Goal: Information Seeking & Learning: Learn about a topic

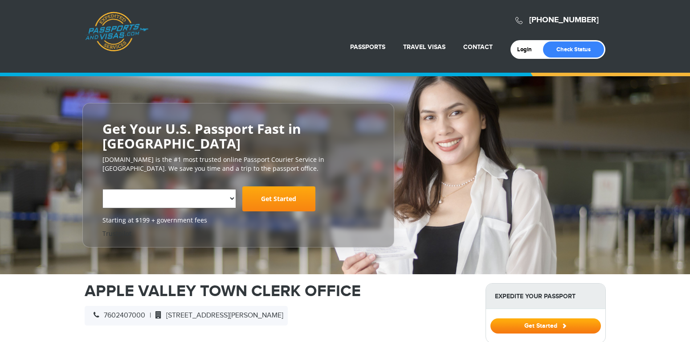
scroll to position [91, 0]
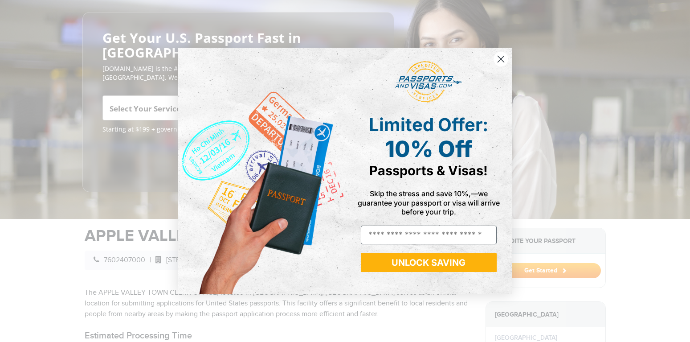
click at [501, 61] on circle "Close dialog" at bounding box center [500, 59] width 15 height 15
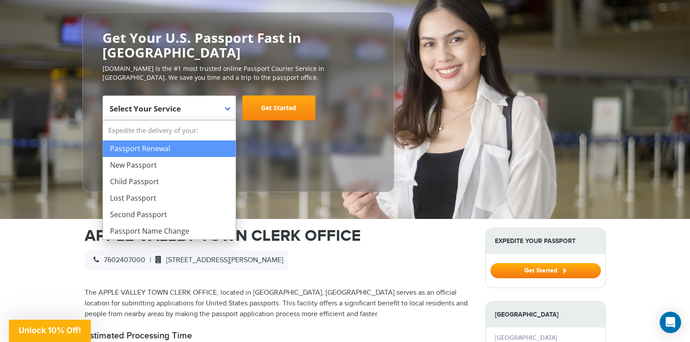
click at [227, 106] on span at bounding box center [231, 102] width 9 height 12
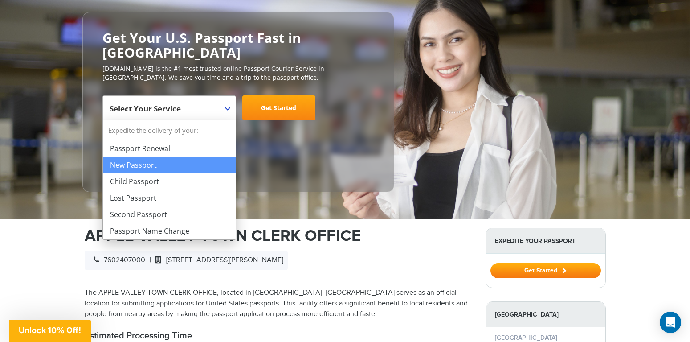
select select "**********"
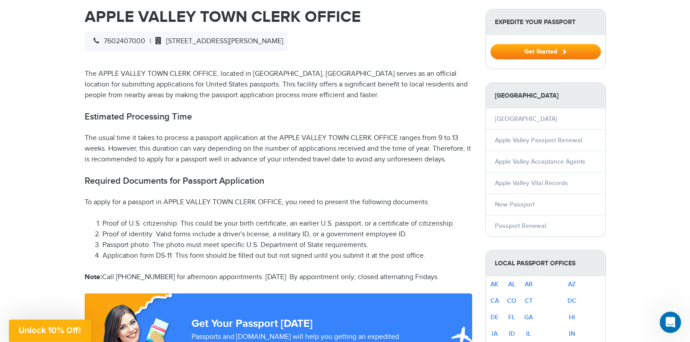
scroll to position [318, 0]
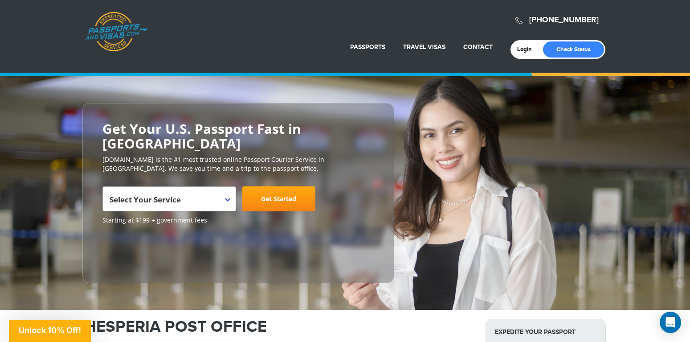
scroll to position [136, 0]
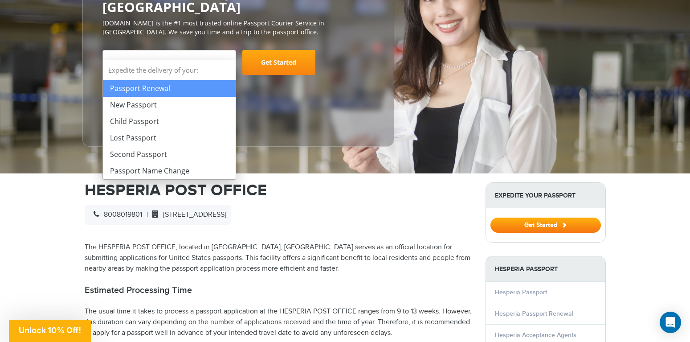
click at [226, 53] on span "Select Your Service" at bounding box center [168, 65] width 117 height 25
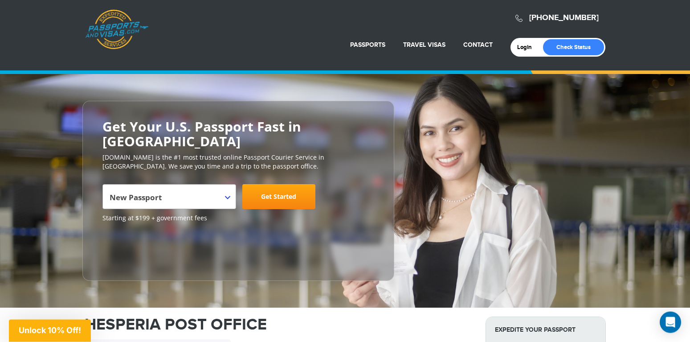
scroll to position [0, 0]
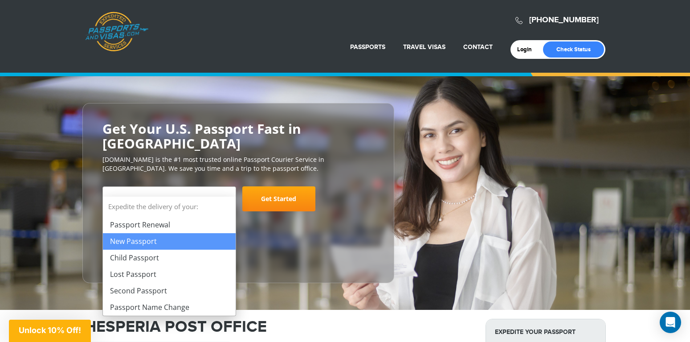
click at [227, 198] on b at bounding box center [227, 200] width 5 height 4
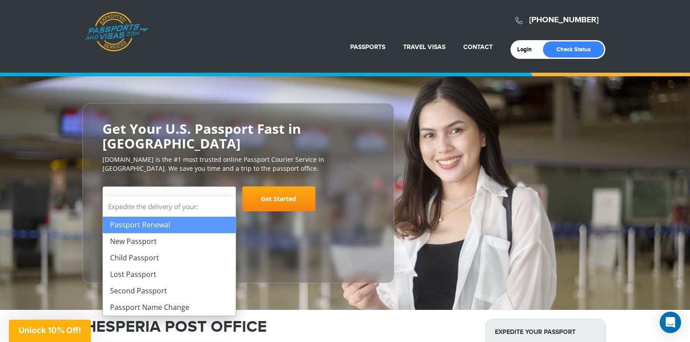
click at [227, 187] on span at bounding box center [231, 193] width 9 height 12
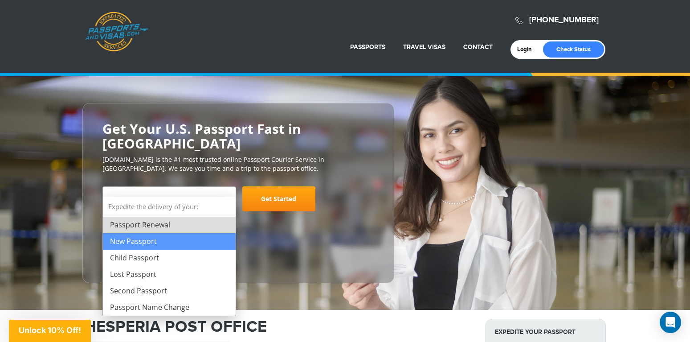
select select "**********"
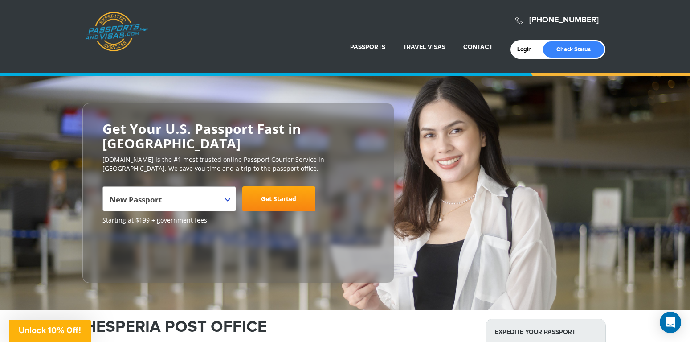
click at [279, 186] on link "Get Started" at bounding box center [278, 198] width 73 height 25
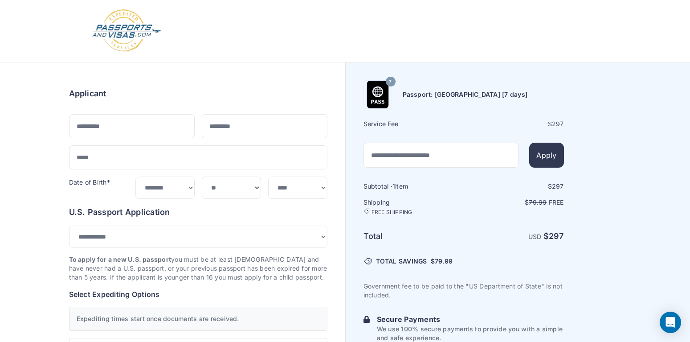
select select "***"
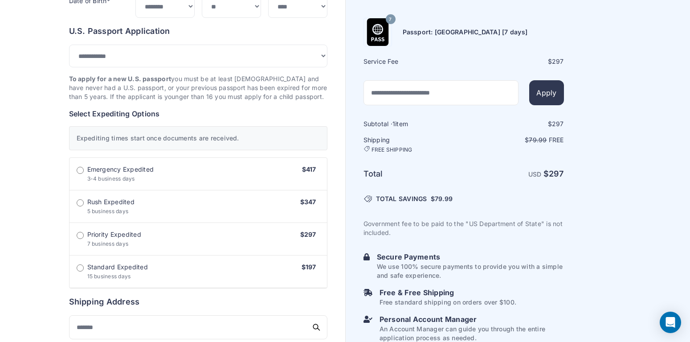
scroll to position [182, 0]
click at [540, 91] on button "Apply" at bounding box center [546, 92] width 34 height 25
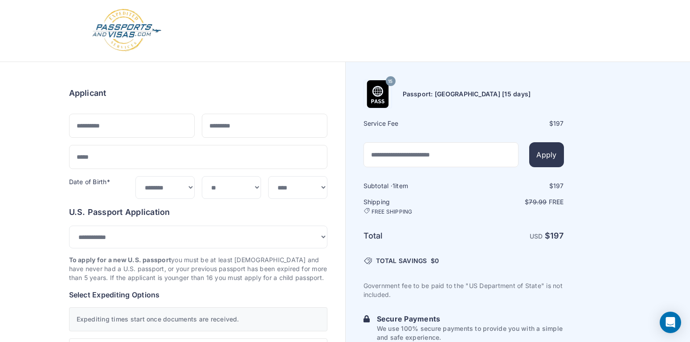
scroll to position [0, 0]
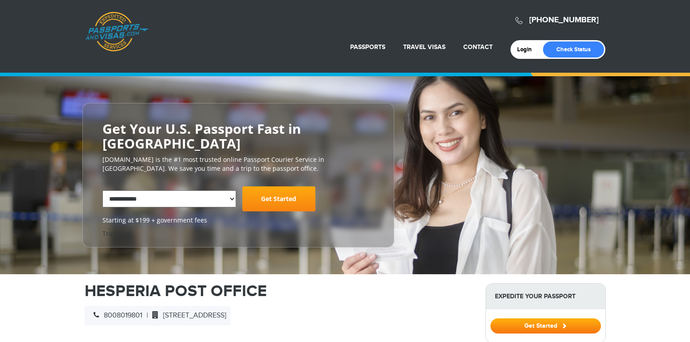
select select "**********"
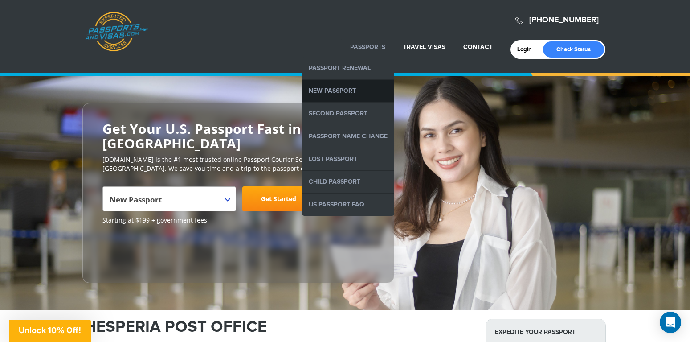
click at [347, 89] on link "New Passport" at bounding box center [348, 91] width 92 height 22
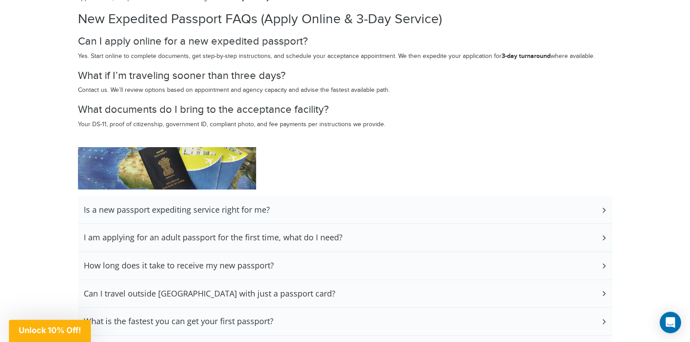
scroll to position [1590, 0]
click at [233, 232] on h3 "I am applying for an adult passport for the first time, what do I need?" at bounding box center [213, 237] width 259 height 10
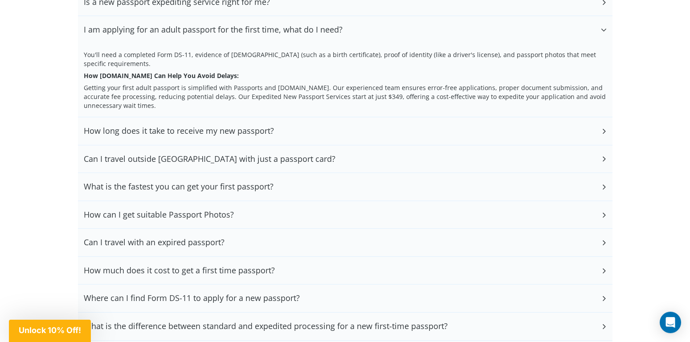
scroll to position [1817, 0]
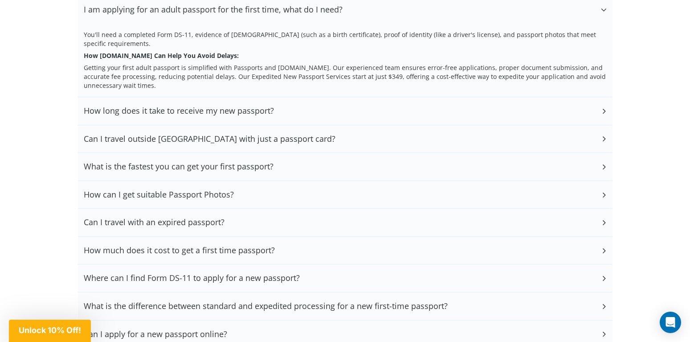
click at [216, 245] on h3 "How much does it cost to get a first time passport?" at bounding box center [179, 250] width 191 height 10
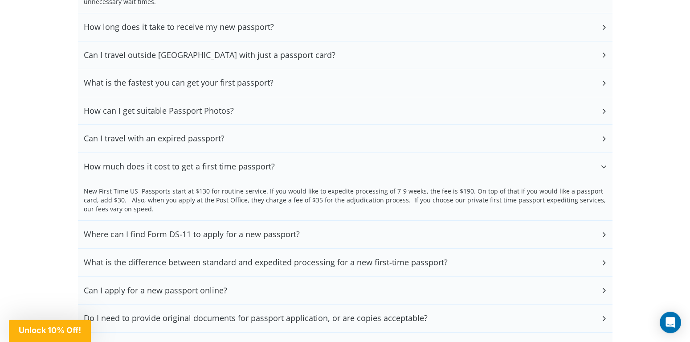
scroll to position [1908, 0]
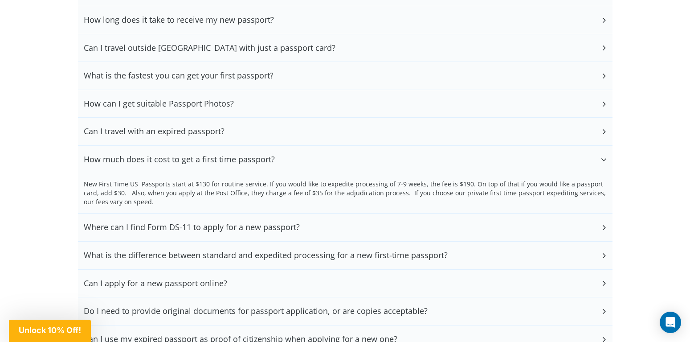
click at [245, 222] on h3 "Where can I find Form DS-11 to apply for a new passport?" at bounding box center [192, 227] width 216 height 10
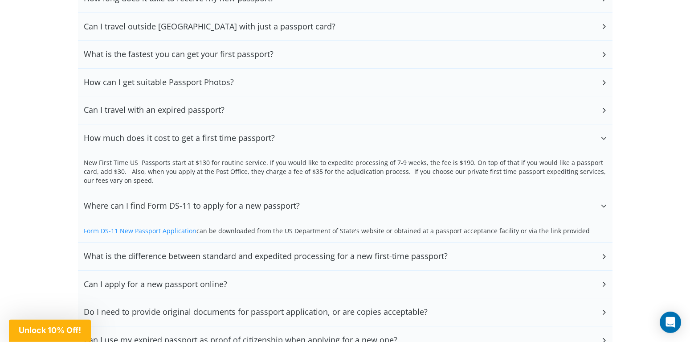
scroll to position [1954, 0]
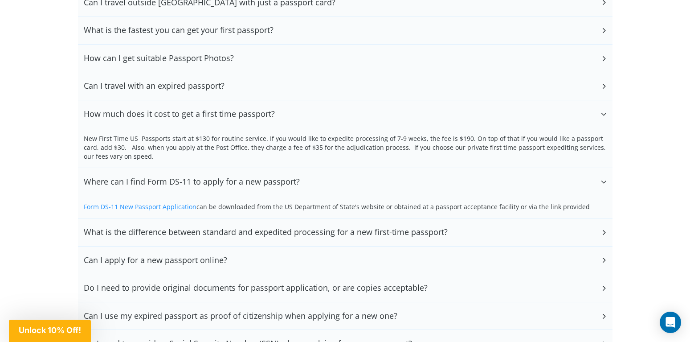
click at [195, 257] on h3 "Can I apply for a new passport online?" at bounding box center [155, 260] width 143 height 10
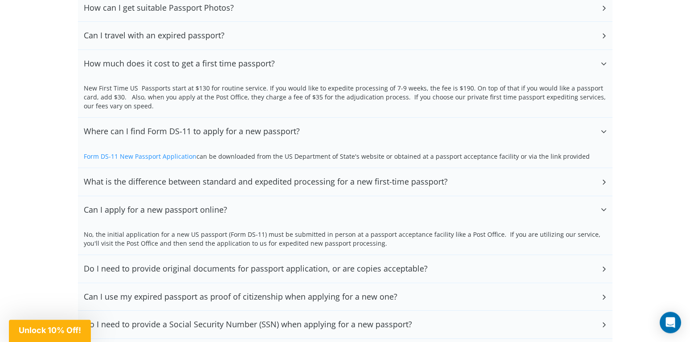
scroll to position [2045, 0]
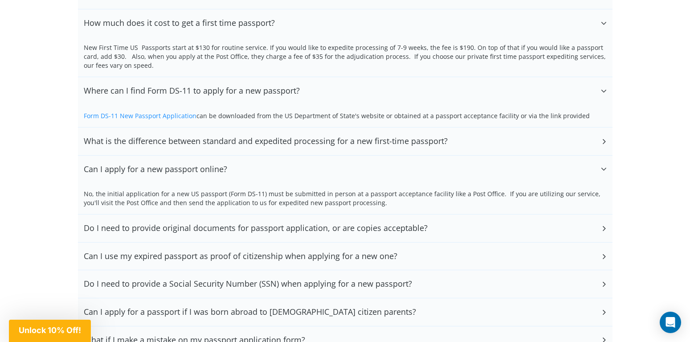
click at [319, 251] on h3 "Can I use my expired passport as proof of citizenship when applying for a new o…" at bounding box center [241, 256] width 314 height 10
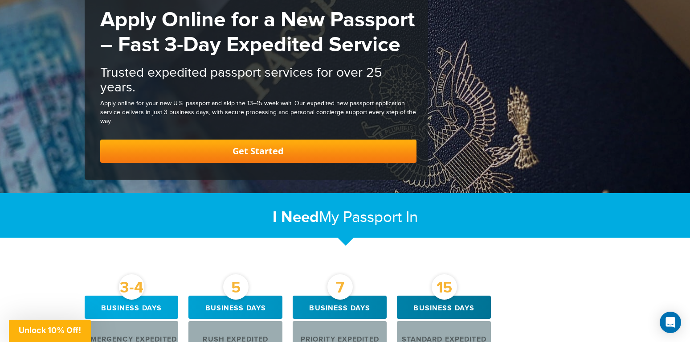
scroll to position [0, 0]
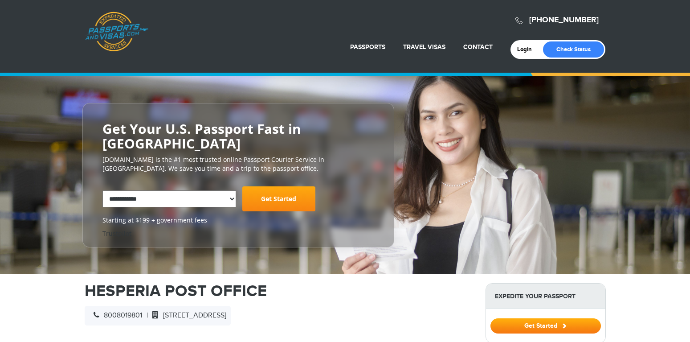
select select "**********"
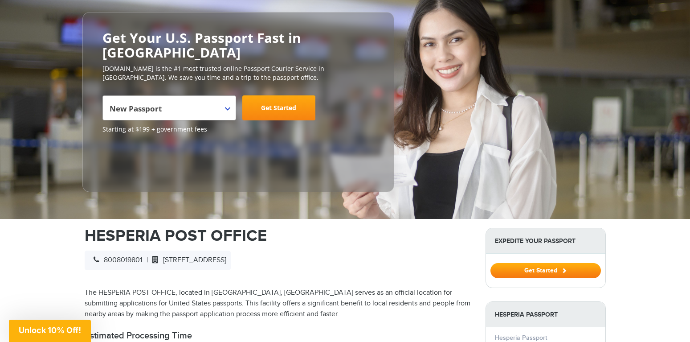
click at [284, 228] on h1 "HESPERIA POST OFFICE" at bounding box center [279, 236] width 388 height 16
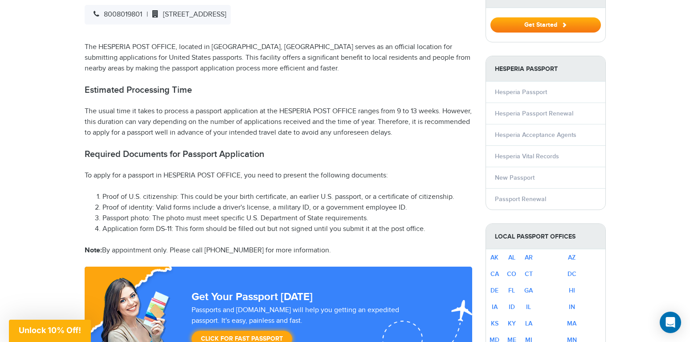
scroll to position [363, 0]
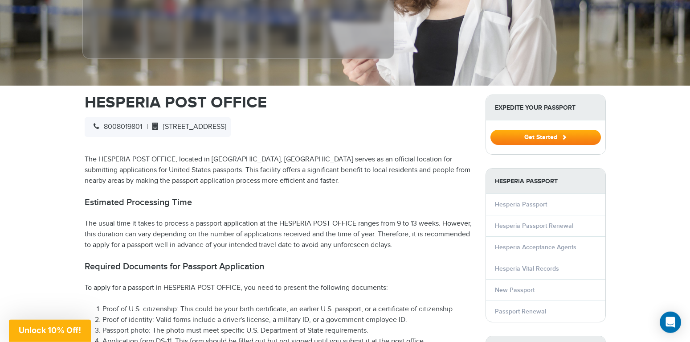
scroll to position [227, 0]
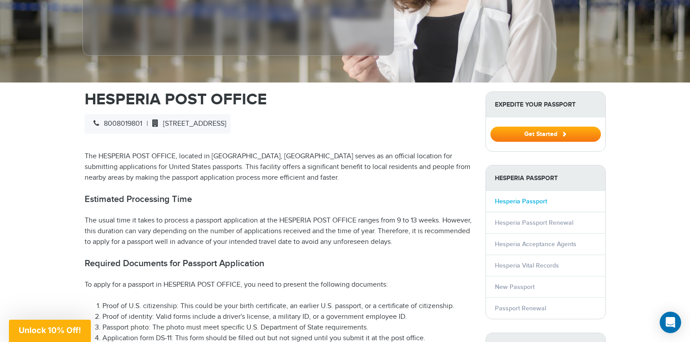
click at [508, 197] on link "Hesperia Passport" at bounding box center [521, 201] width 52 height 8
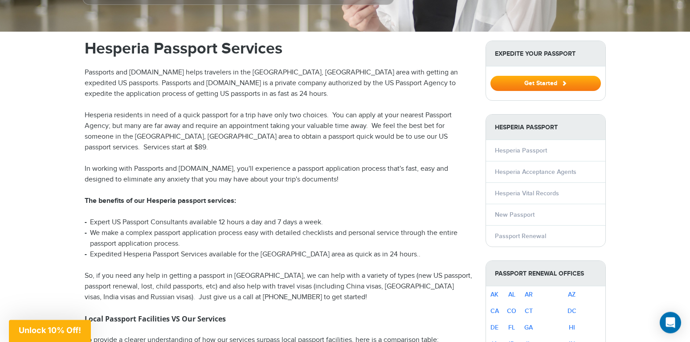
scroll to position [273, 0]
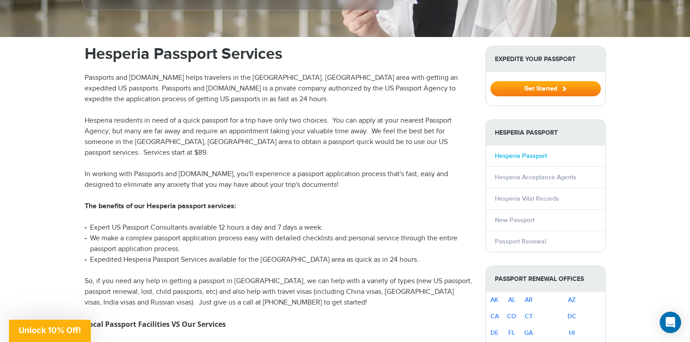
click at [527, 152] on link "Hesperia Passport" at bounding box center [521, 156] width 52 height 8
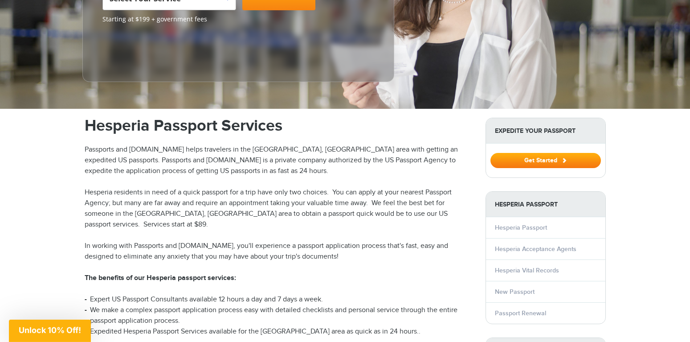
scroll to position [227, 0]
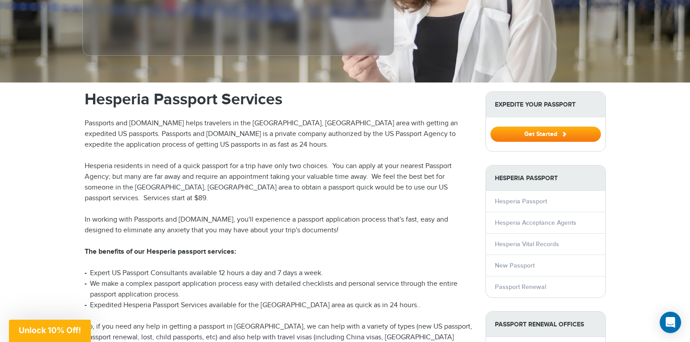
click at [502, 254] on li "New Passport" at bounding box center [545, 264] width 119 height 21
click at [501, 261] on link "New Passport" at bounding box center [515, 265] width 40 height 8
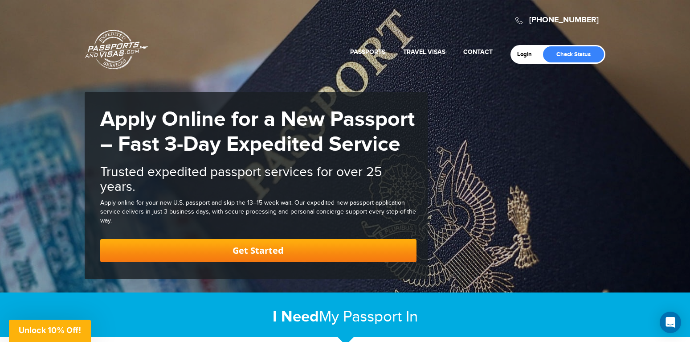
click at [208, 55] on div "Login Check Status Passports Passport Renewal [GEOGRAPHIC_DATA] Second Passport…" at bounding box center [345, 34] width 520 height 59
